Goal: Transaction & Acquisition: Obtain resource

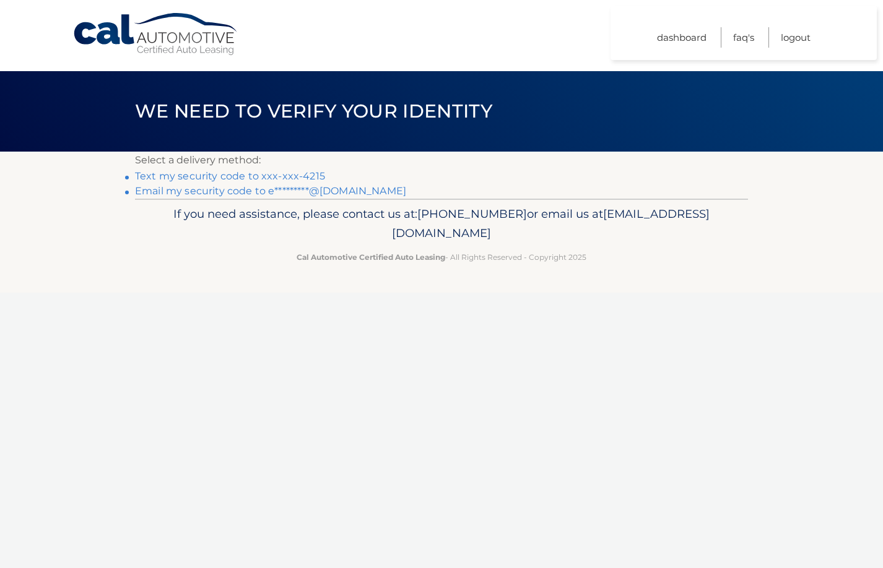
click at [284, 177] on link "Text my security code to xxx-xxx-4215" at bounding box center [230, 176] width 190 height 12
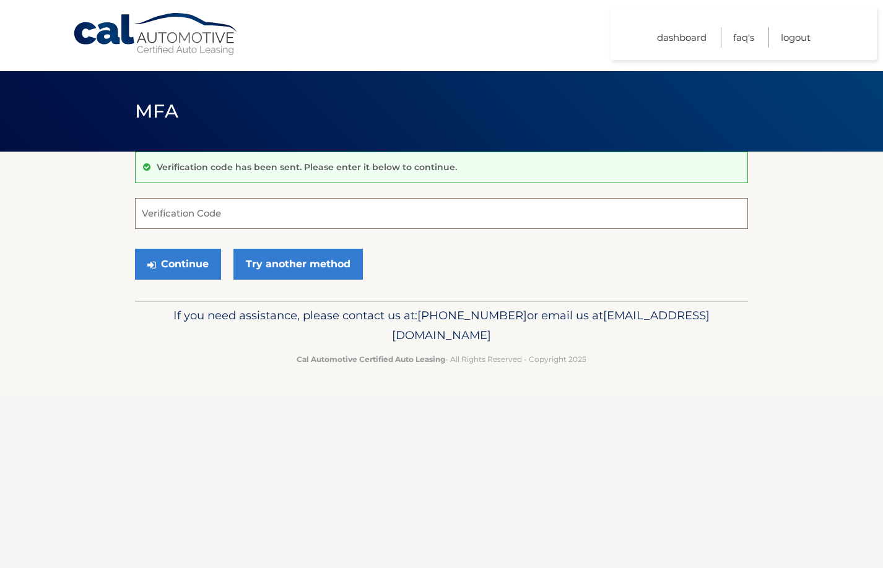
click at [282, 213] on input "Verification Code" at bounding box center [441, 213] width 613 height 31
type input "257124"
click at [135, 249] on button "Continue" at bounding box center [178, 264] width 86 height 31
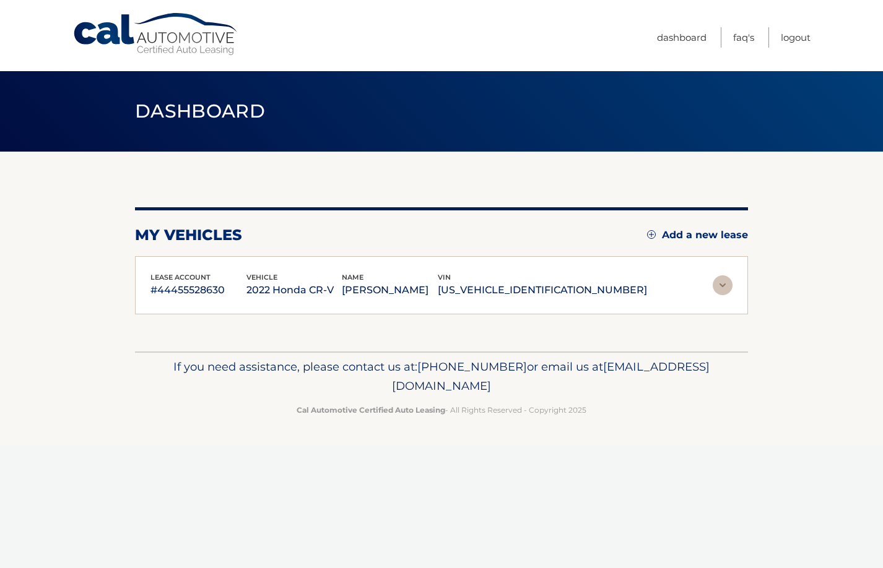
click at [178, 267] on div "lease account #44455528630 vehicle 2022 Honda CR-V name [PERSON_NAME] vin [US_V…" at bounding box center [441, 285] width 613 height 59
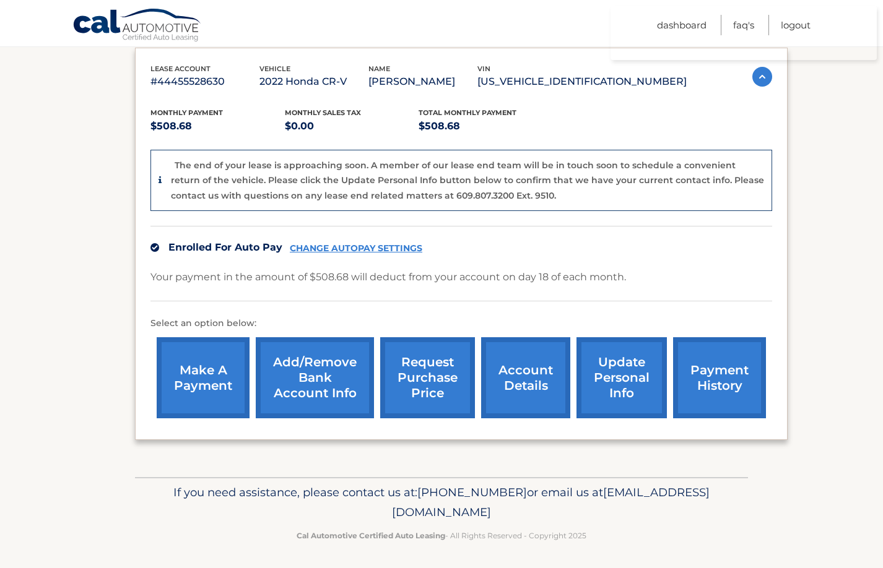
scroll to position [212, 0]
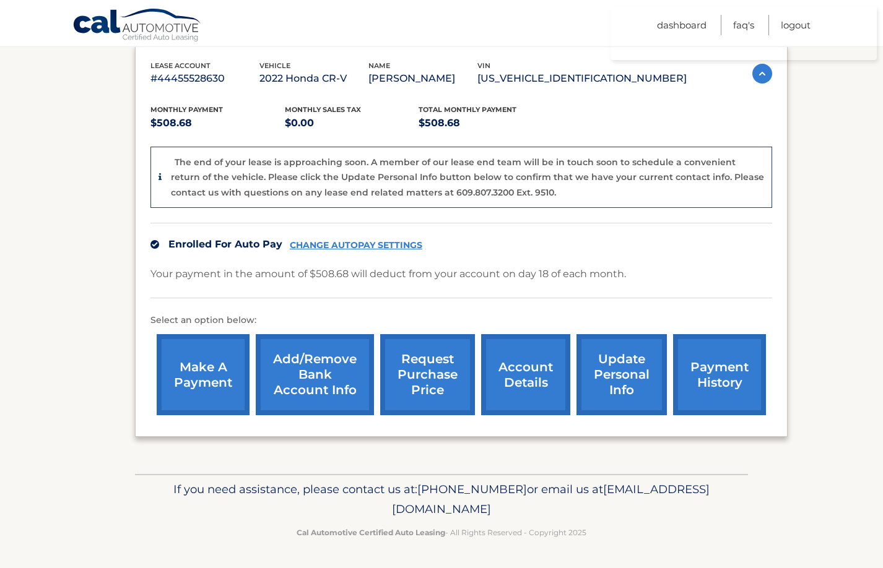
click at [425, 383] on link "request purchase price" at bounding box center [427, 374] width 95 height 81
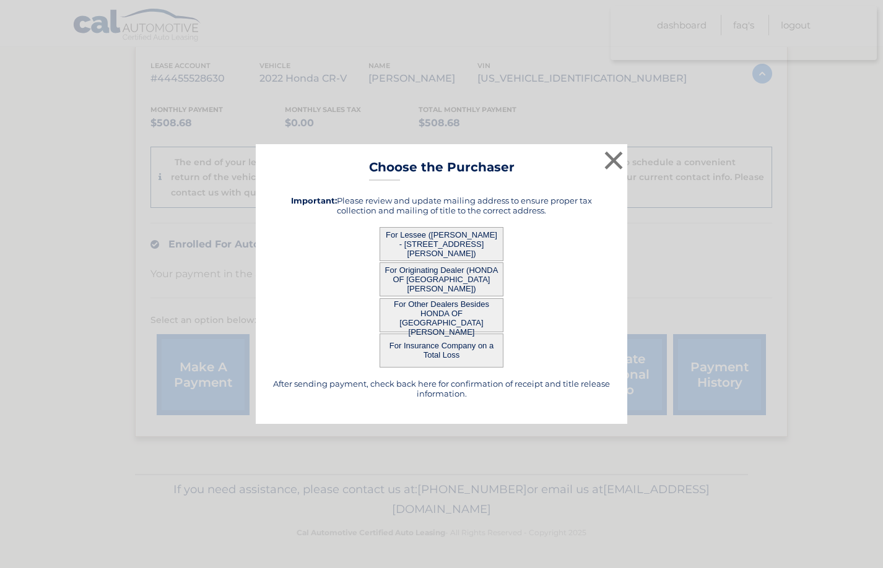
click at [458, 243] on button "For Lessee ([PERSON_NAME] - [STREET_ADDRESS][PERSON_NAME])" at bounding box center [442, 244] width 124 height 34
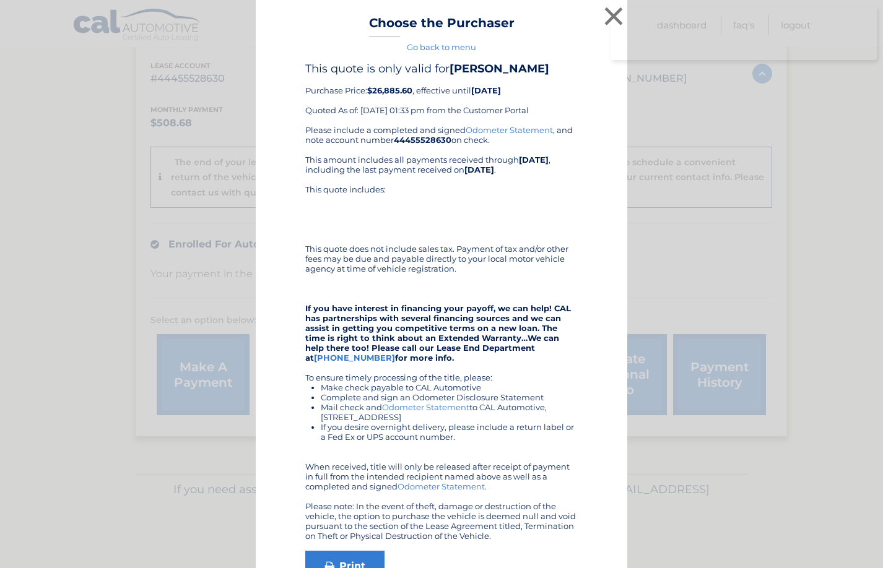
click at [435, 101] on div "This quote is only valid for [PERSON_NAME] Purchase Price: $26,885.60 , effecti…" at bounding box center [441, 93] width 272 height 63
drag, startPoint x: 525, startPoint y: 90, endPoint x: 298, endPoint y: 93, distance: 227.2
click at [298, 93] on div "This quote is only valid for [PERSON_NAME] Purchase Price: $26,885.60 , effecti…" at bounding box center [441, 343] width 341 height 562
copy div "Purchase Price: $26,885.60 , effective until [DATE]"
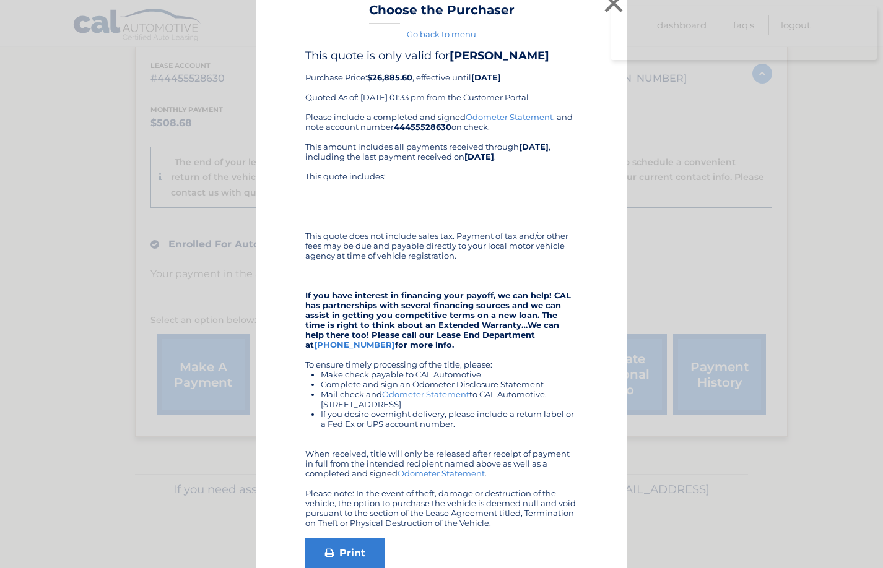
scroll to position [17, 0]
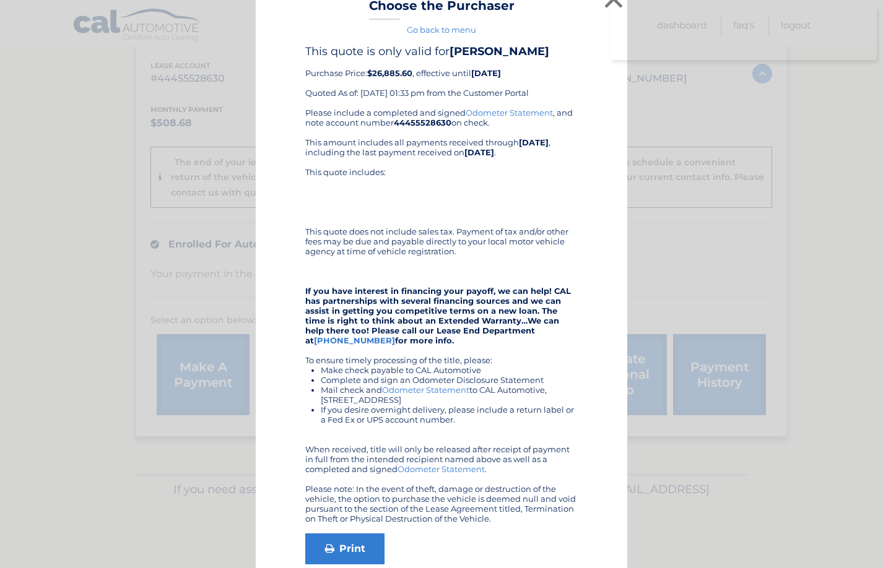
click at [300, 233] on div "This quote is only valid for [PERSON_NAME] Purchase Price: $26,885.60 , effecti…" at bounding box center [441, 326] width 341 height 562
drag, startPoint x: 303, startPoint y: 231, endPoint x: 467, endPoint y: 255, distance: 165.8
click at [467, 255] on div "This quote is only valid for [PERSON_NAME] Purchase Price: $26,885.60 , effecti…" at bounding box center [441, 326] width 341 height 562
copy div "This quote does not include sales tax. Payment of tax and/or other fees may be …"
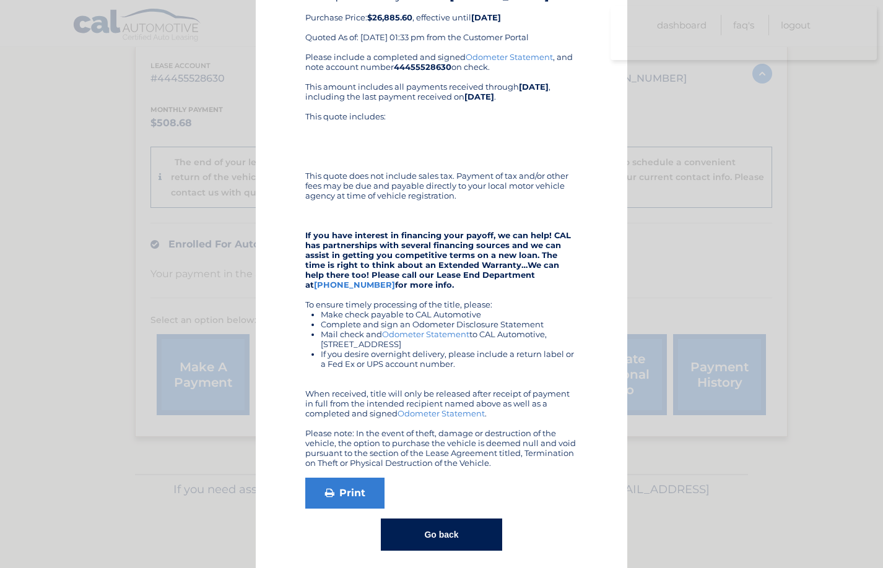
scroll to position [81, 0]
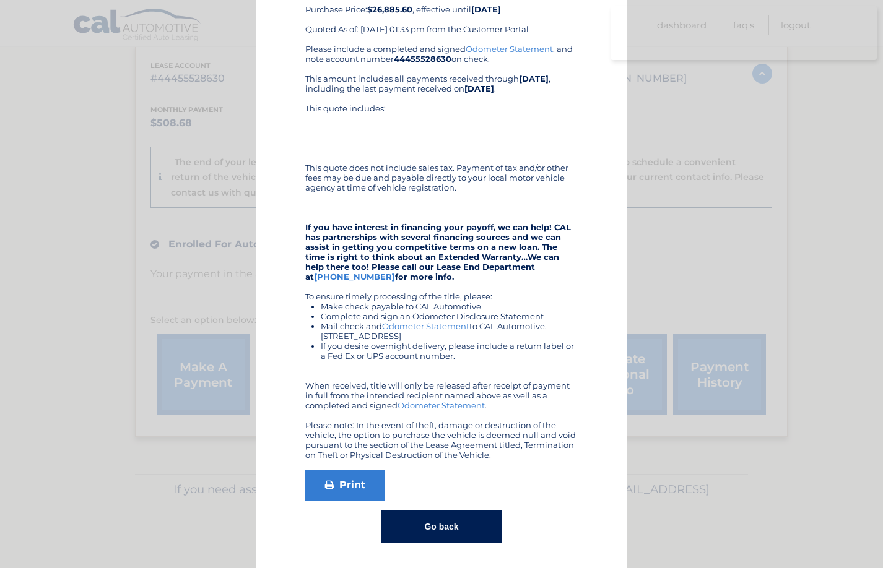
click at [515, 366] on div "Please include a completed and signed Odometer Statement , and note account num…" at bounding box center [441, 252] width 272 height 416
click at [344, 482] on link "Print" at bounding box center [344, 485] width 79 height 31
